Goal: Task Accomplishment & Management: Manage account settings

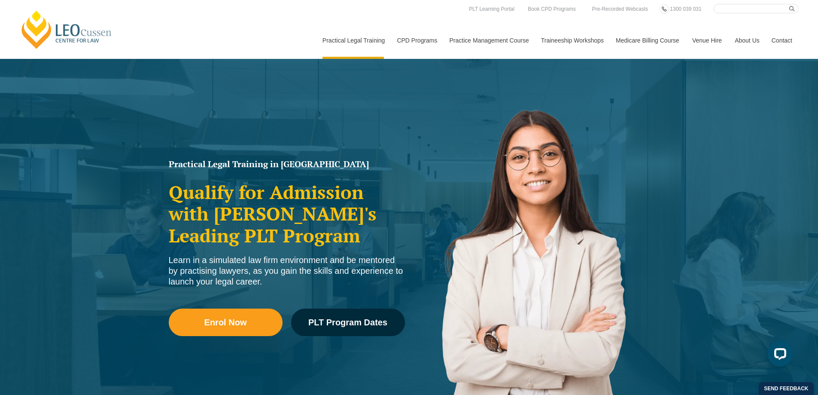
click at [781, 42] on link "Contact" at bounding box center [781, 40] width 33 height 37
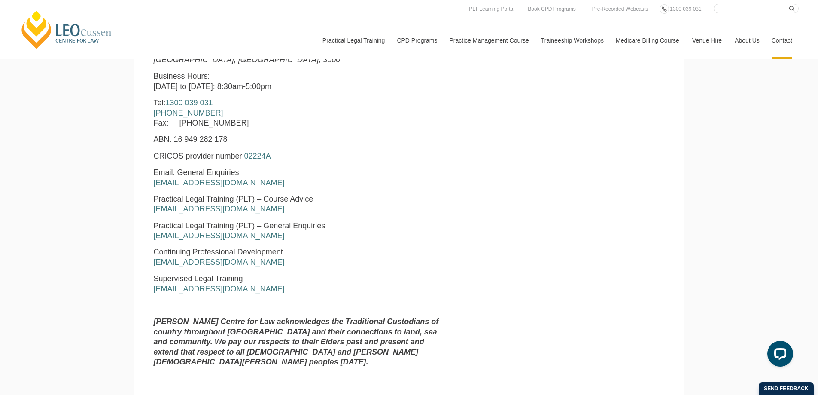
scroll to position [386, 0]
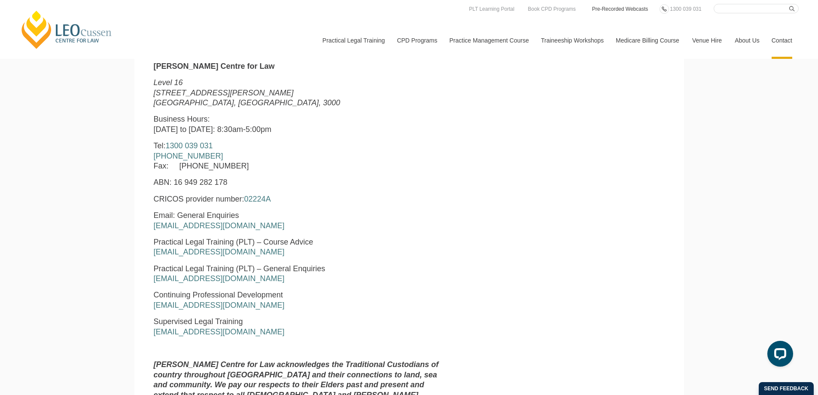
click at [609, 8] on link "Pre-Recorded Webcasts" at bounding box center [620, 8] width 58 height 9
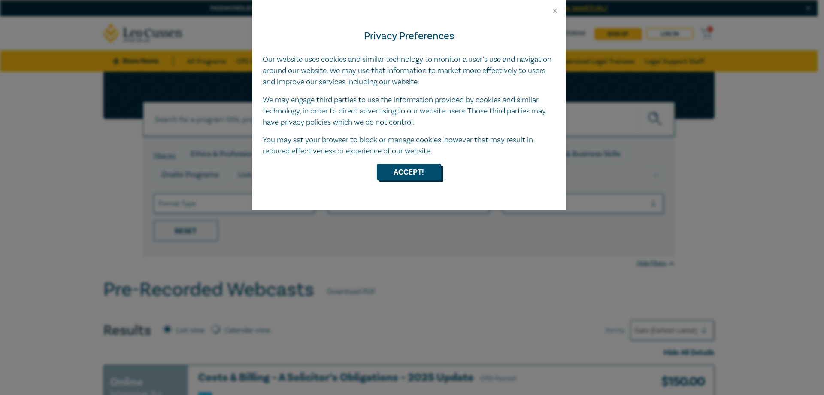
click at [422, 169] on button "Accept!" at bounding box center [409, 172] width 64 height 16
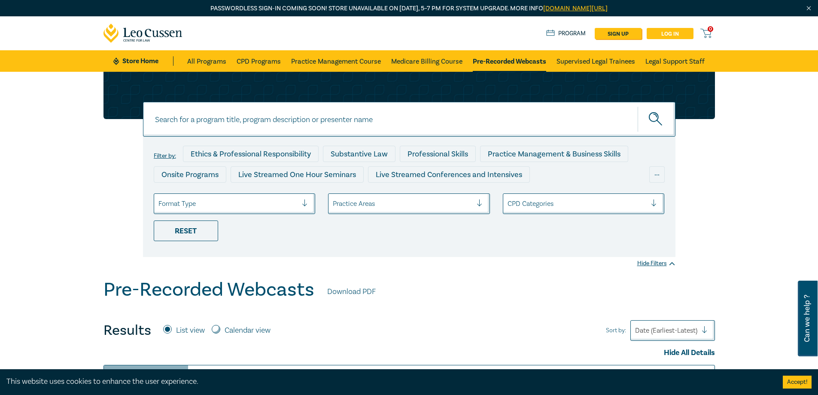
click at [665, 35] on link "Log in" at bounding box center [670, 33] width 47 height 11
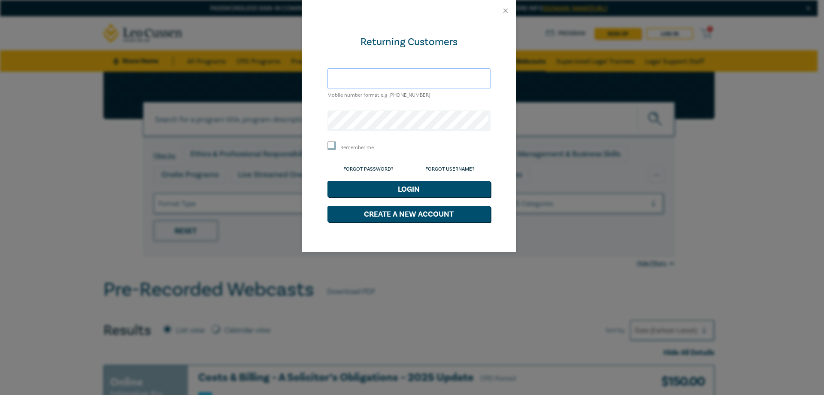
click at [416, 78] on input "text" at bounding box center [409, 78] width 163 height 21
click at [478, 101] on form "Returning Customers Mobile number format e.g +61 000000000 Remember me Forgot P…" at bounding box center [409, 128] width 163 height 187
click at [434, 78] on input "text" at bounding box center [409, 78] width 163 height 21
type input "kv"
click at [382, 169] on link "Forgot Password?" at bounding box center [368, 169] width 50 height 6
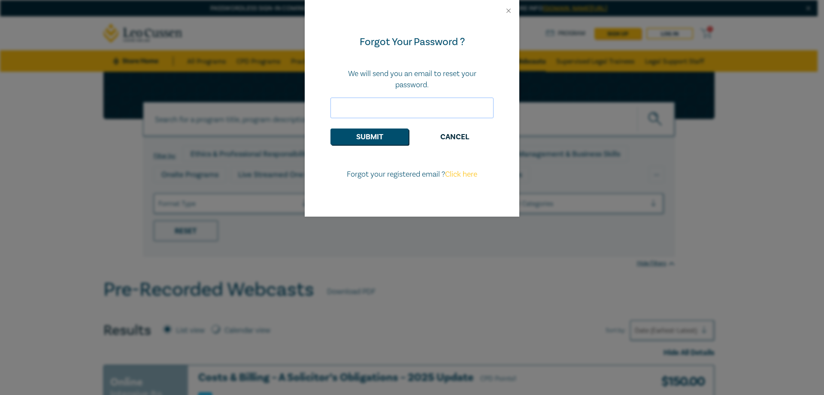
click at [371, 104] on input "email" at bounding box center [412, 107] width 163 height 21
type input "kvillani@aitken.com.au"
click at [372, 141] on button "Submit" at bounding box center [370, 136] width 78 height 16
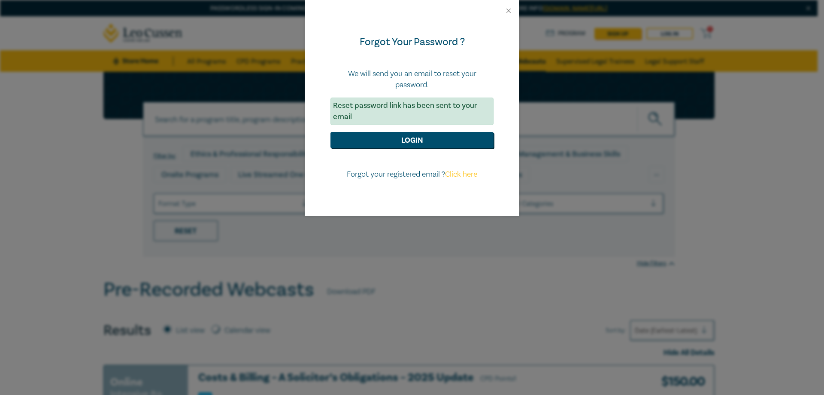
click at [218, 367] on div "Forgot Your Password ? We will send you an email to reset your password. Reset …" at bounding box center [412, 197] width 824 height 395
click at [511, 9] on button "Close" at bounding box center [509, 11] width 8 height 8
